Goal: Find contact information: Find contact information

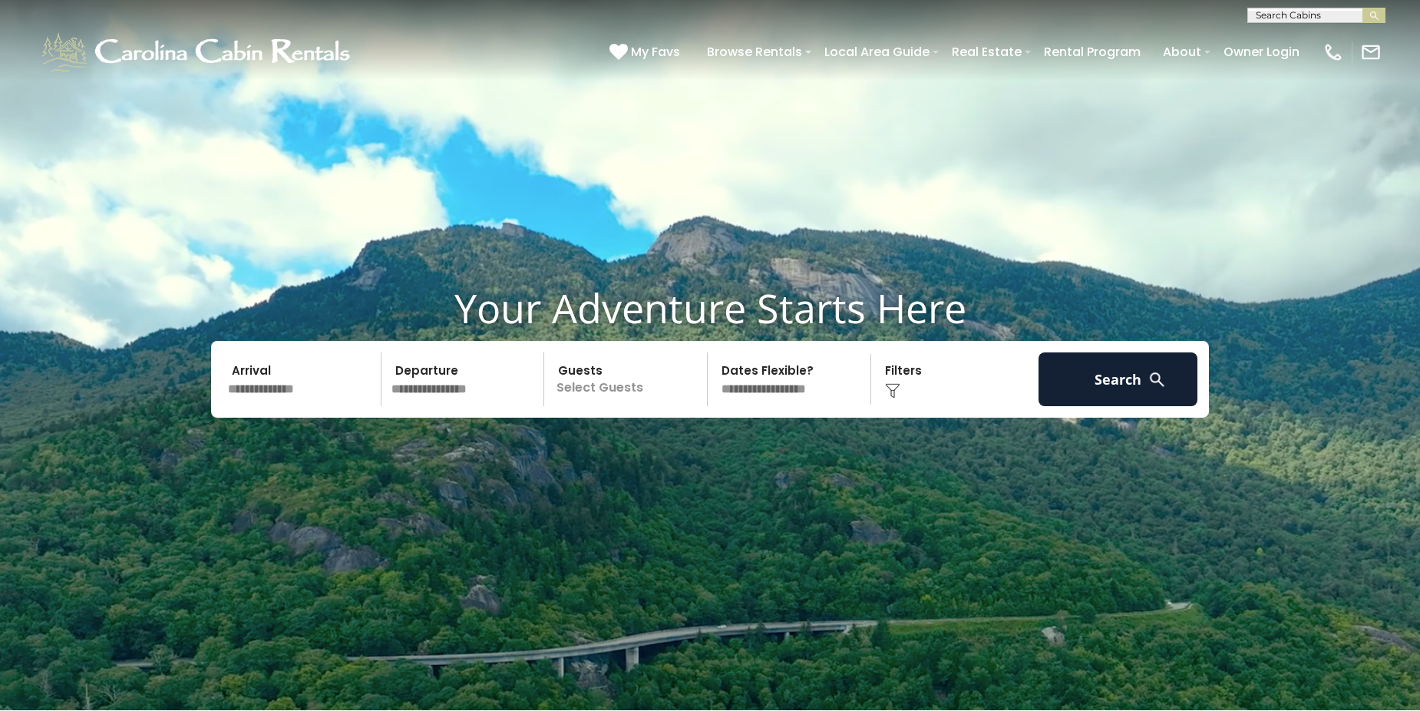
scroll to position [1, 0]
click at [1269, 12] on input "text" at bounding box center [1315, 17] width 134 height 15
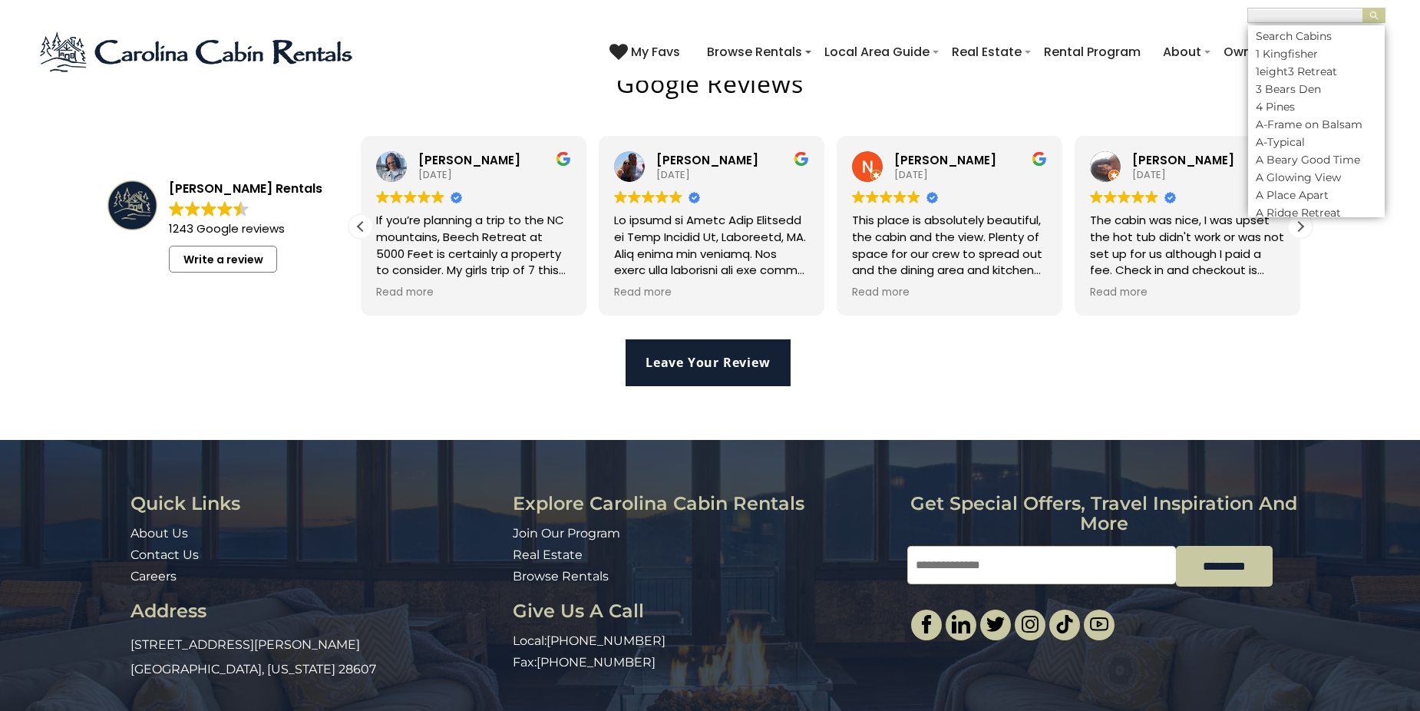
scroll to position [3589, 0]
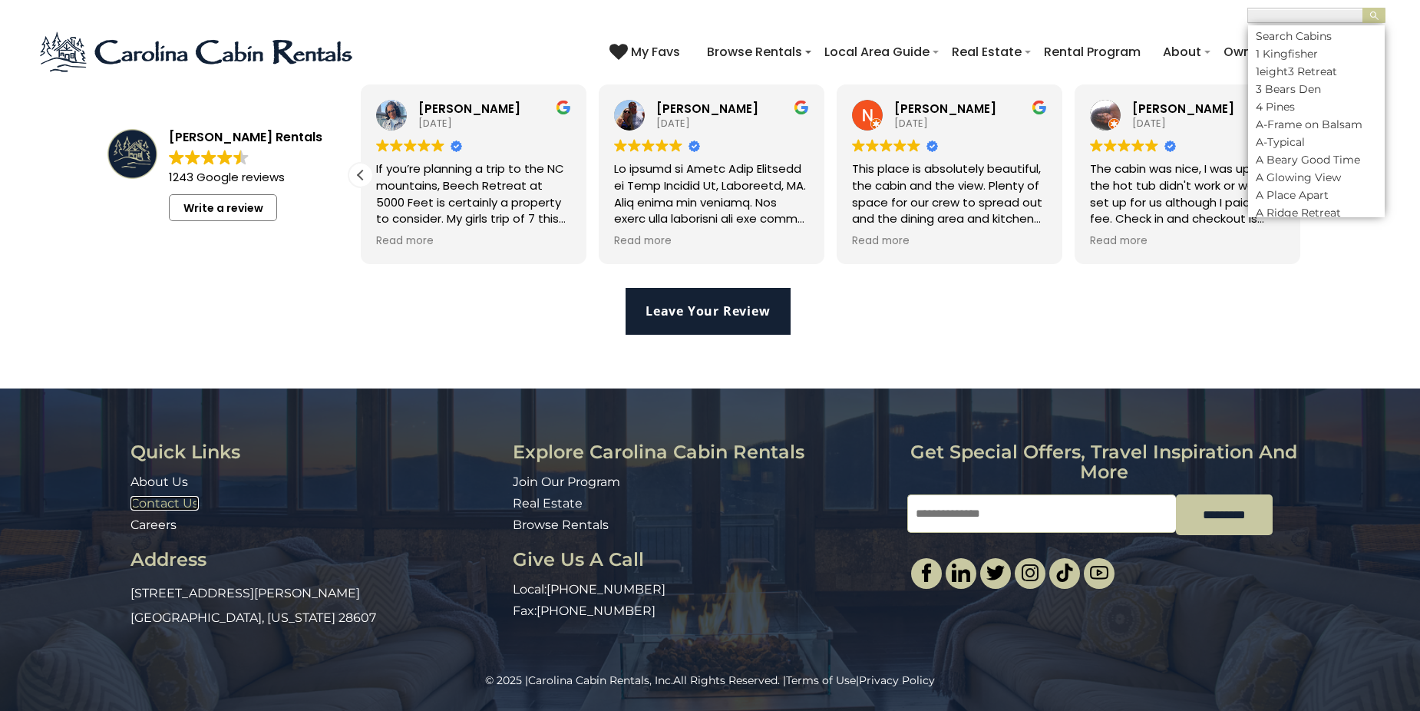
click at [162, 503] on link "Contact Us" at bounding box center [164, 503] width 68 height 15
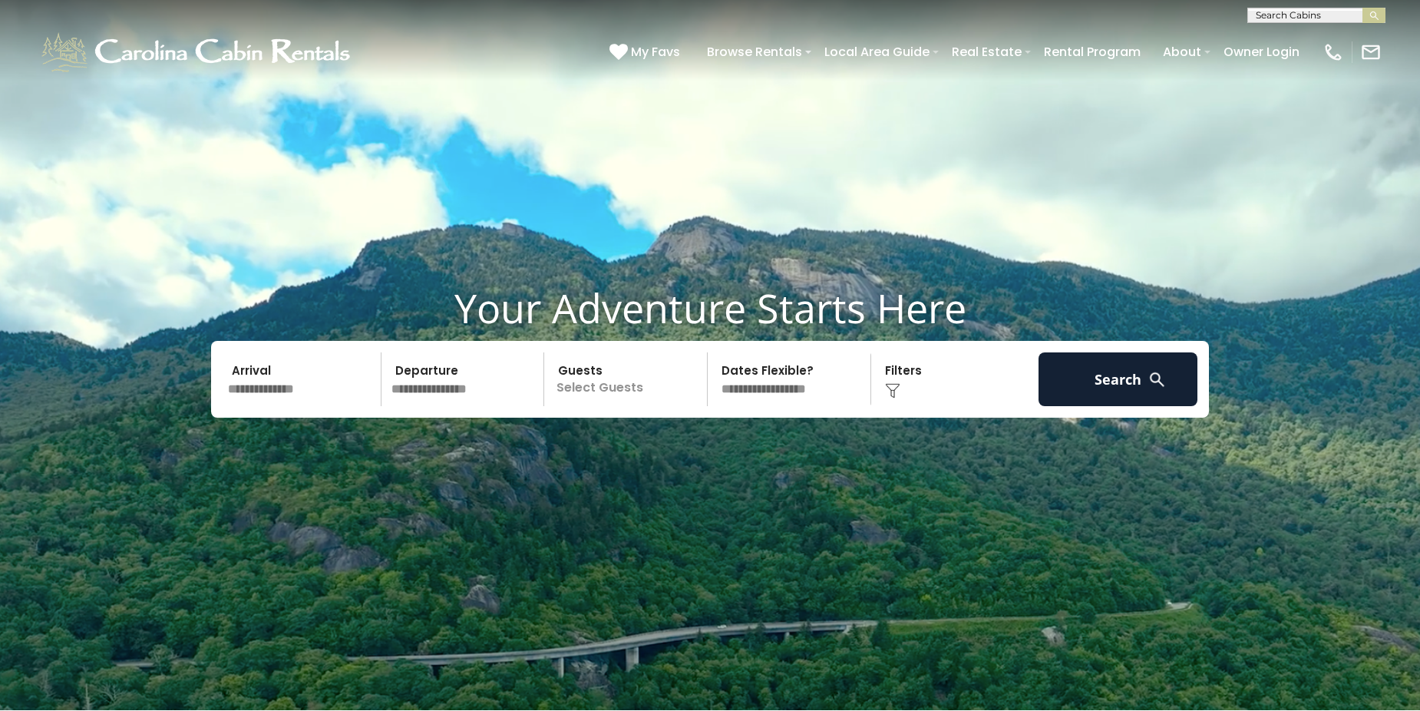
click at [462, 25] on div "[PHONE_NUMBER] My Favs Browse Rentals Local Area Guide Activities & Attractions…" at bounding box center [710, 52] width 1420 height 58
